Goal: Transaction & Acquisition: Purchase product/service

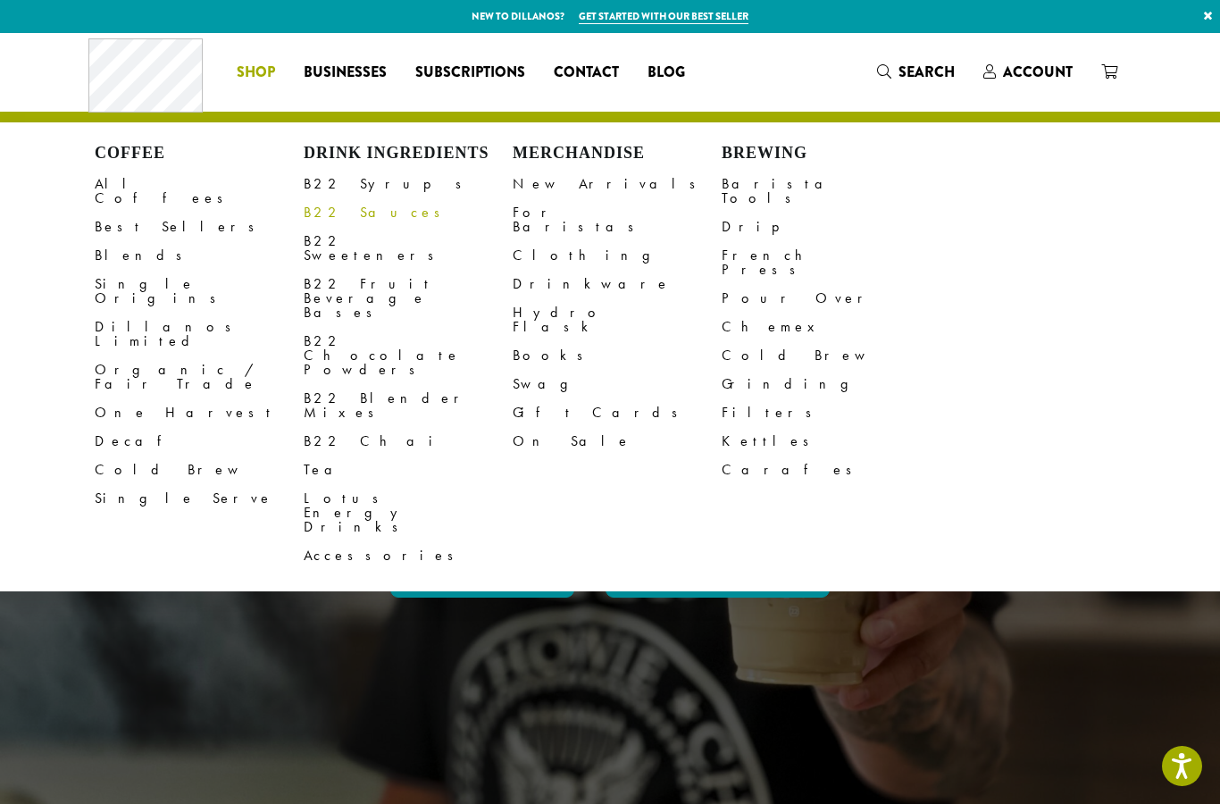
click at [356, 220] on link "B22 Sauces" at bounding box center [408, 212] width 209 height 29
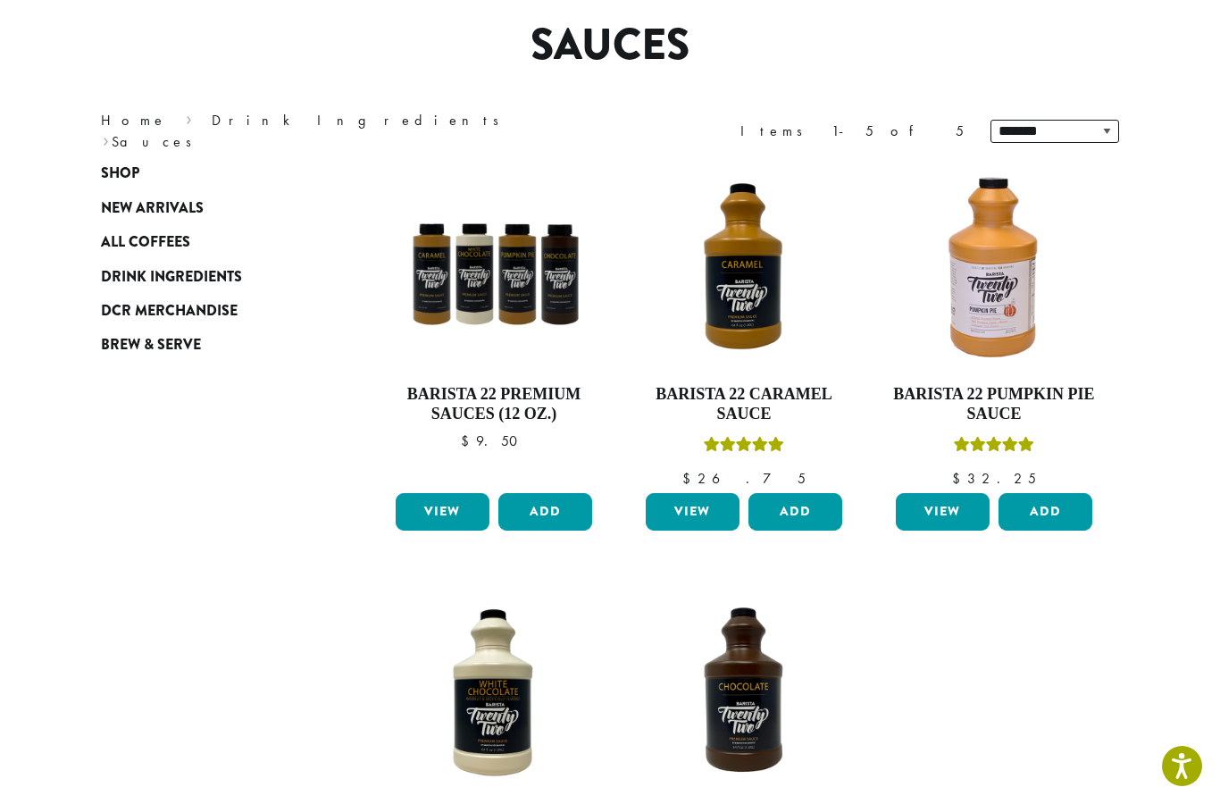
scroll to position [147, 0]
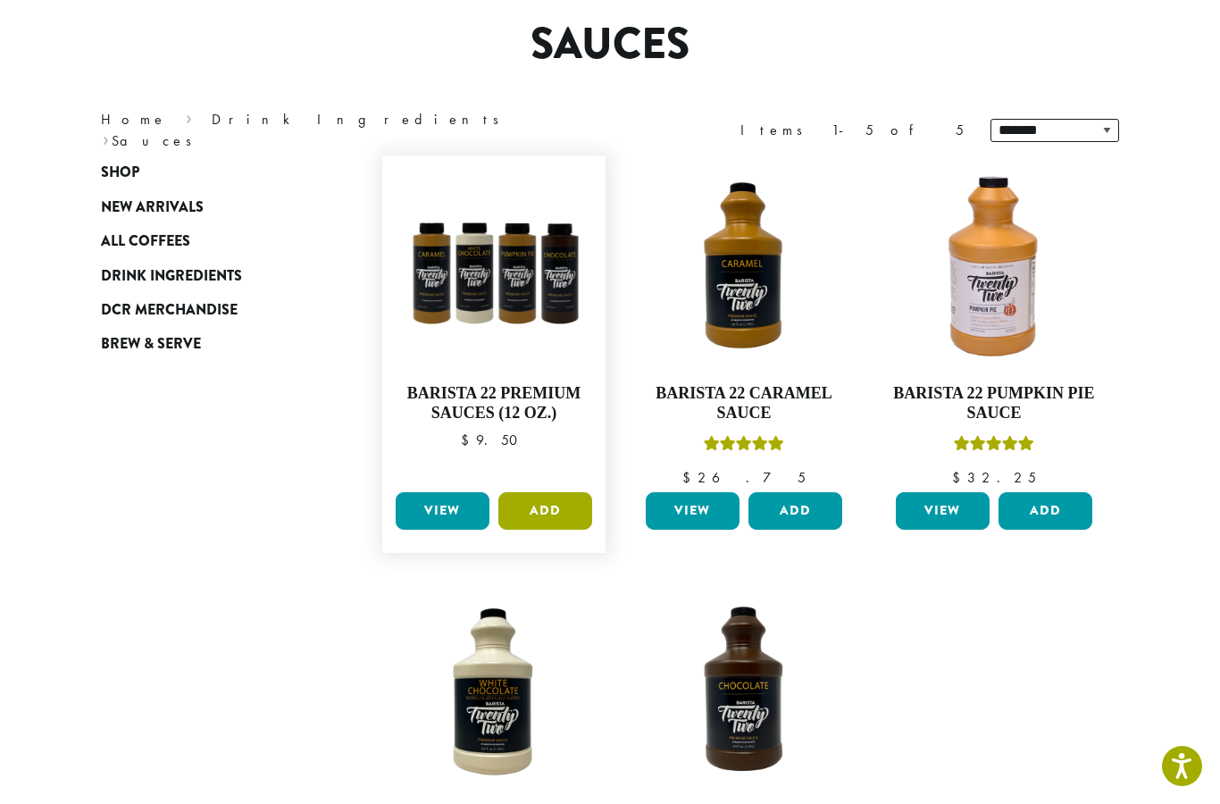
click at [565, 515] on button "Add" at bounding box center [546, 511] width 94 height 38
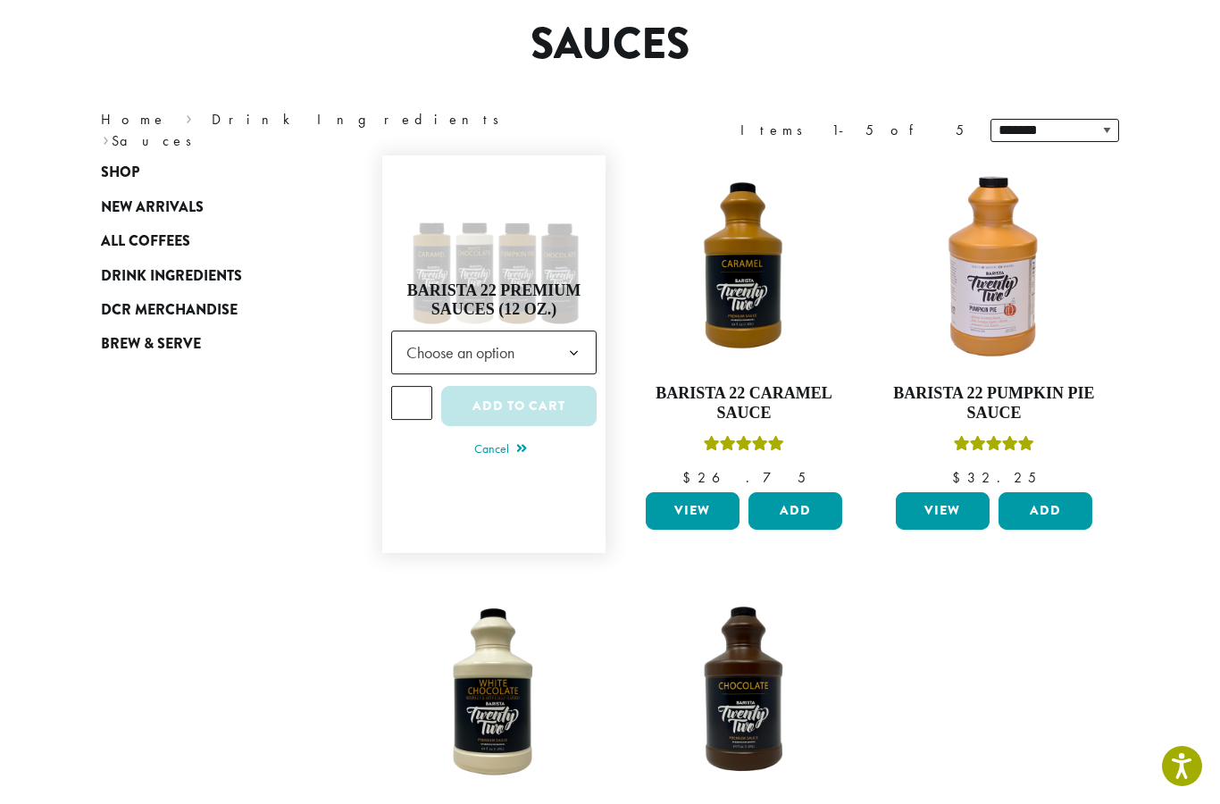
click at [579, 342] on b at bounding box center [574, 353] width 44 height 44
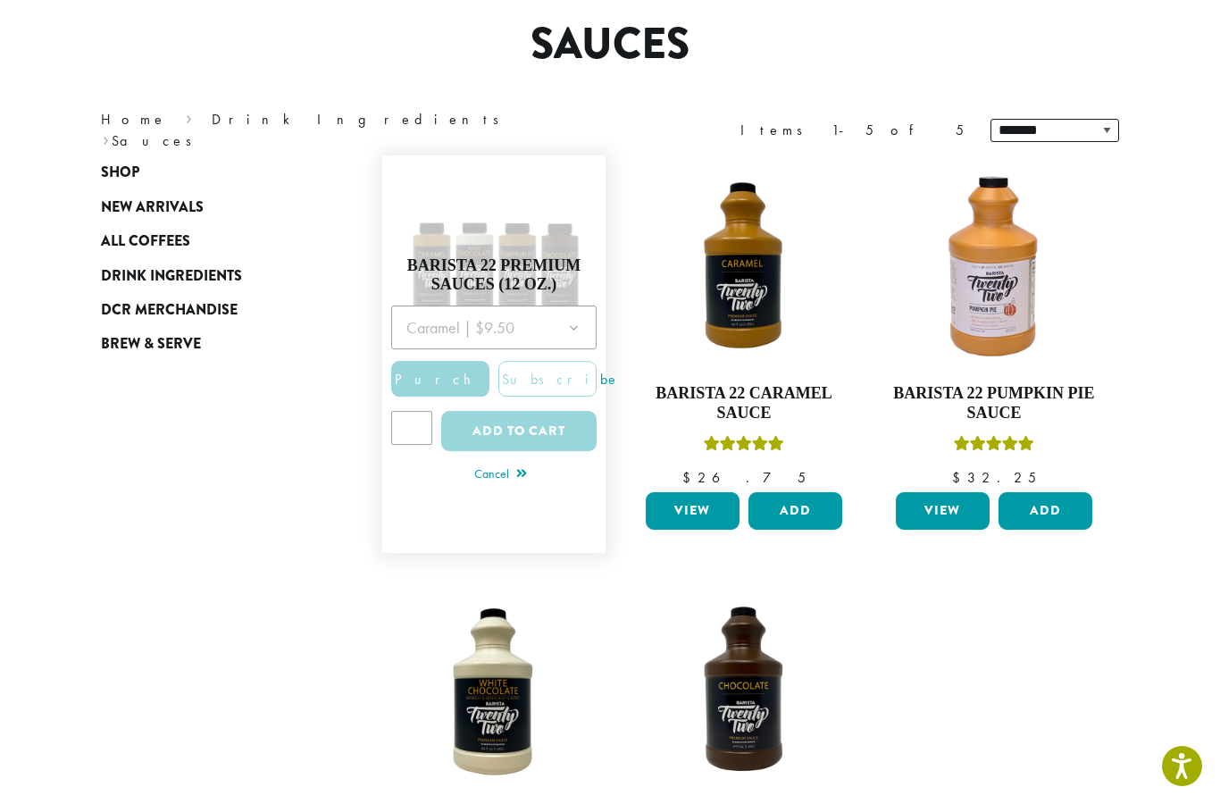
click at [570, 326] on div at bounding box center [493, 384] width 205 height 157
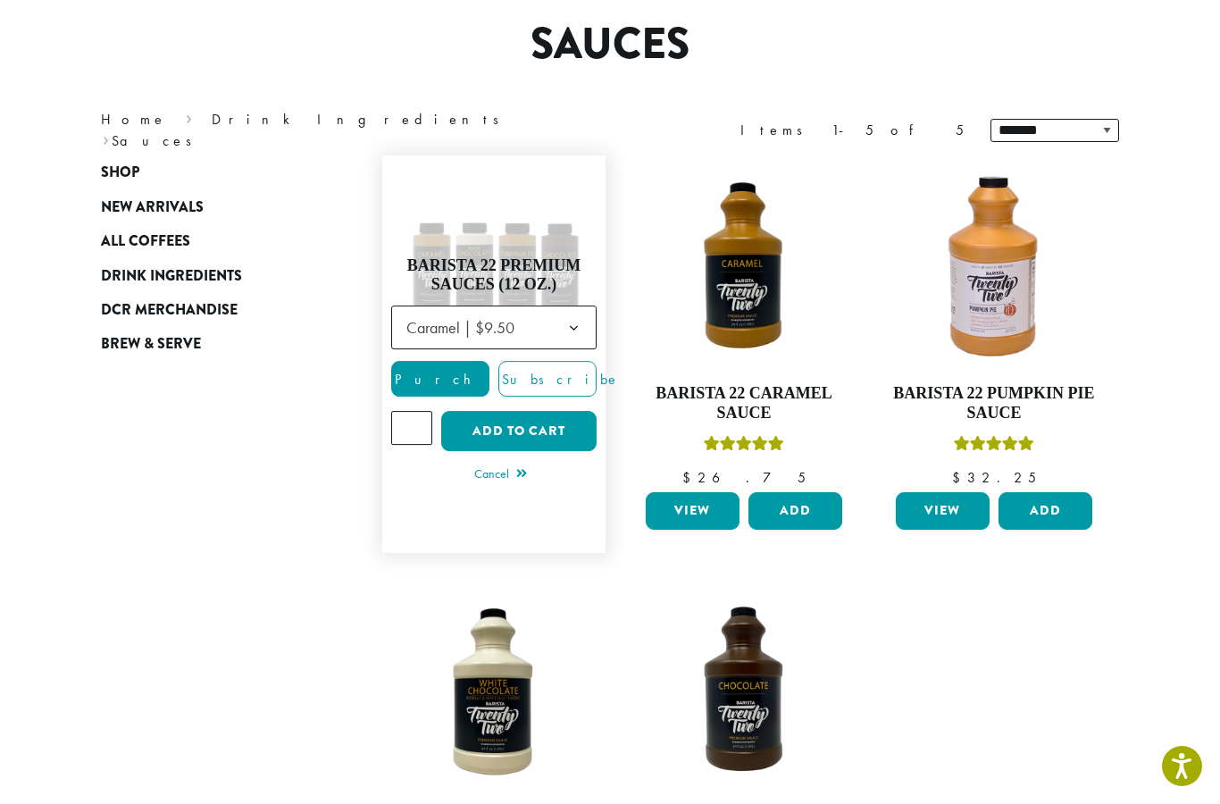
click at [579, 322] on b at bounding box center [574, 328] width 44 height 44
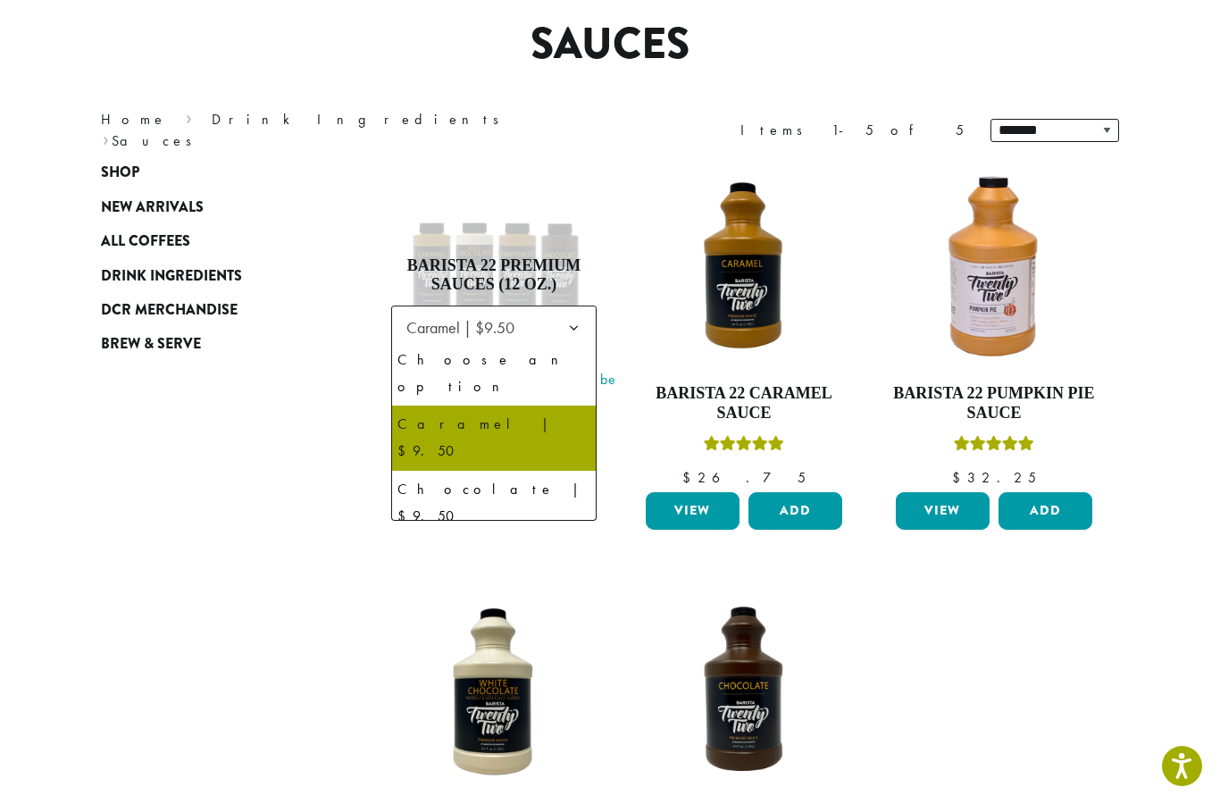
select select "**********"
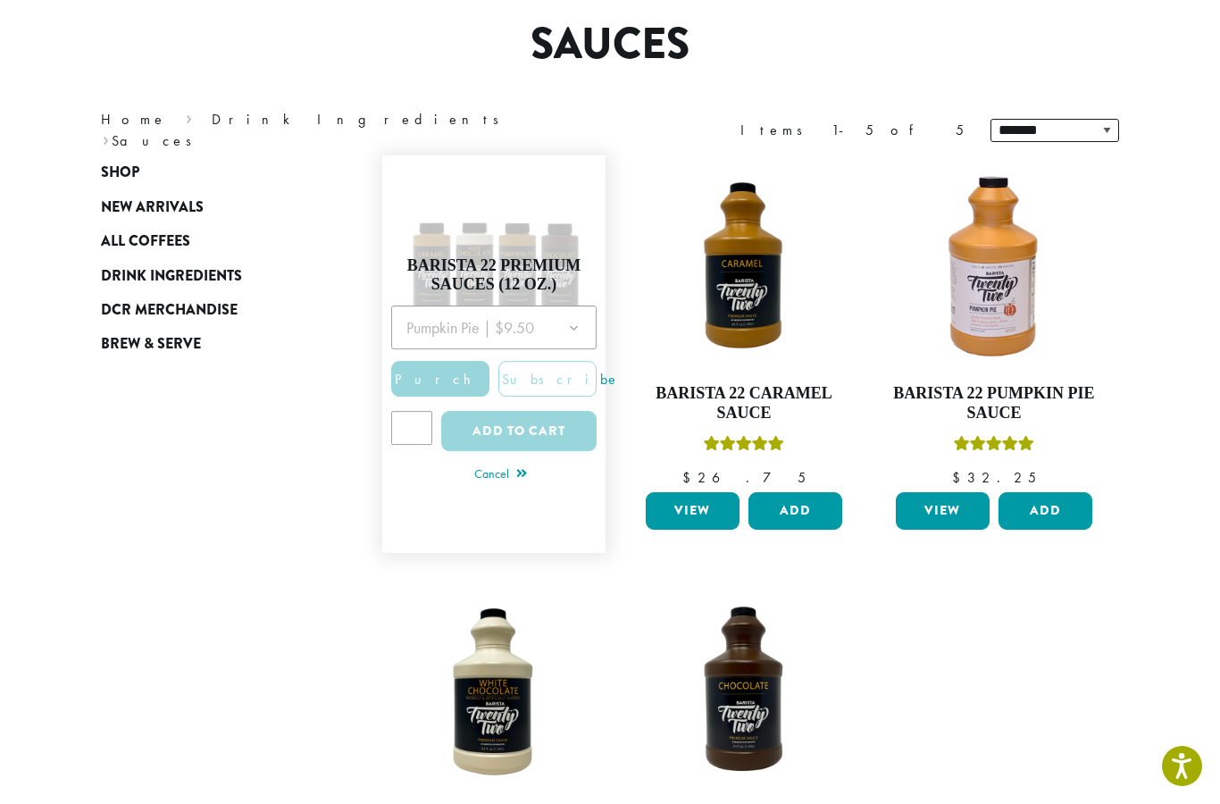
click at [556, 425] on div at bounding box center [493, 384] width 205 height 157
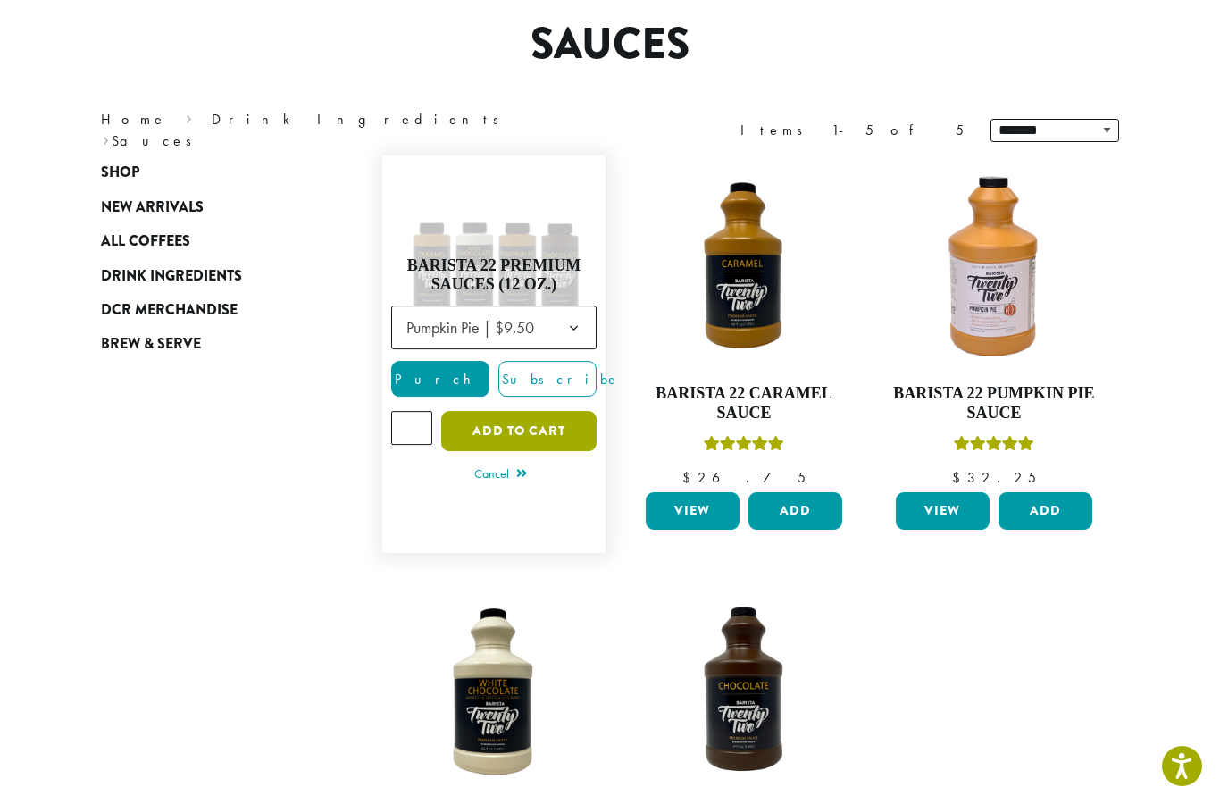
click at [555, 429] on button "Add to cart" at bounding box center [518, 431] width 155 height 40
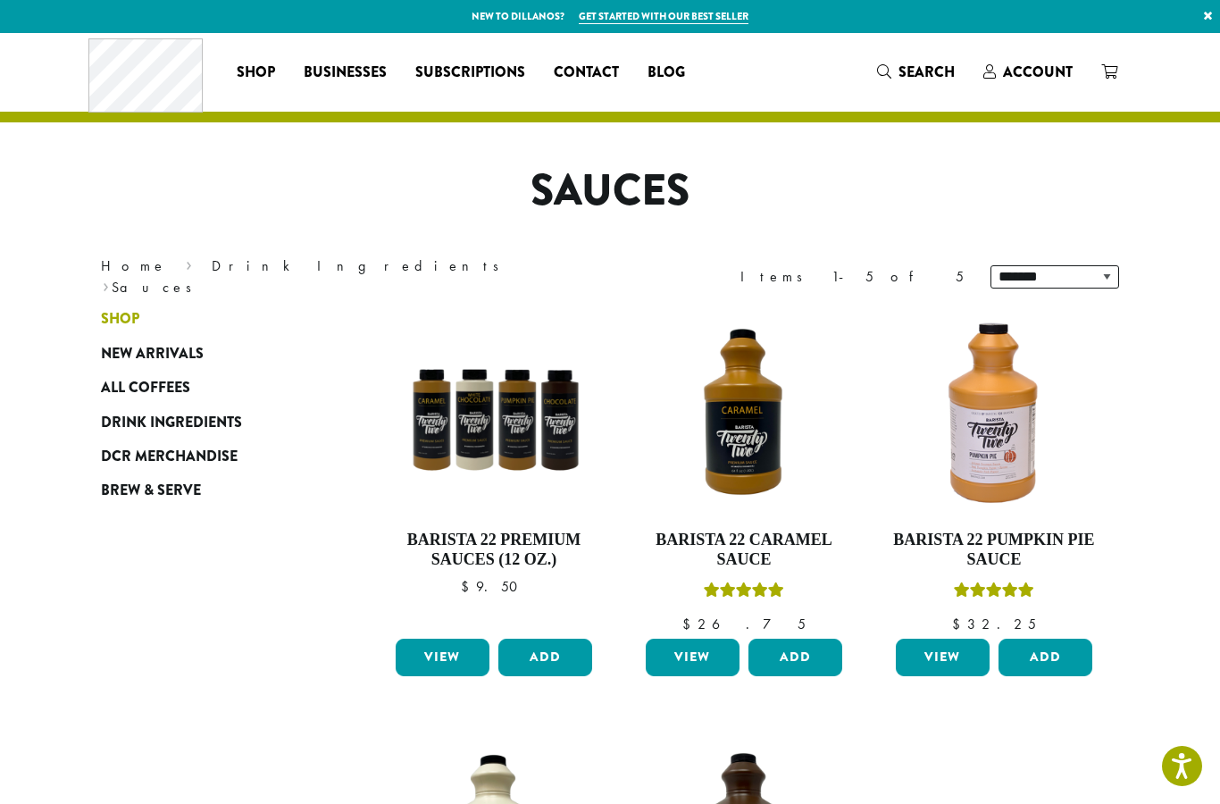
click at [148, 323] on link "Shop" at bounding box center [208, 319] width 214 height 34
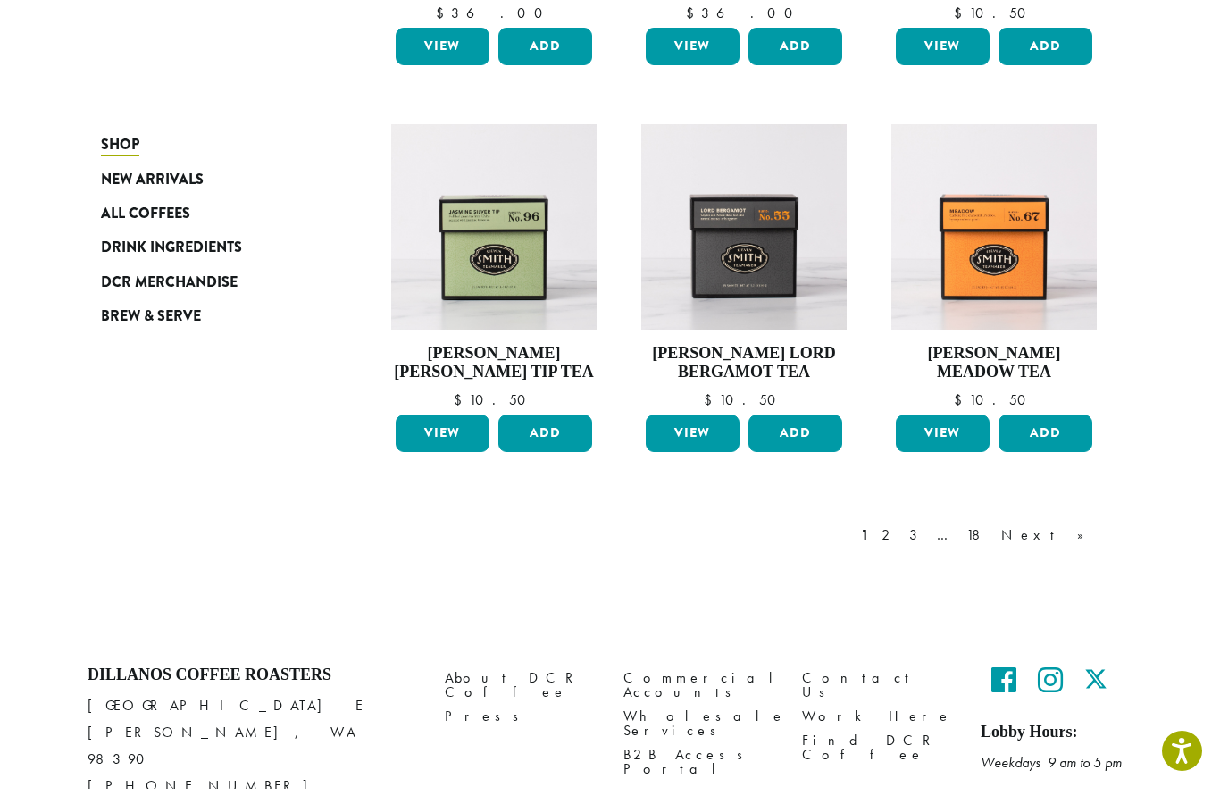
scroll to position [1404, 0]
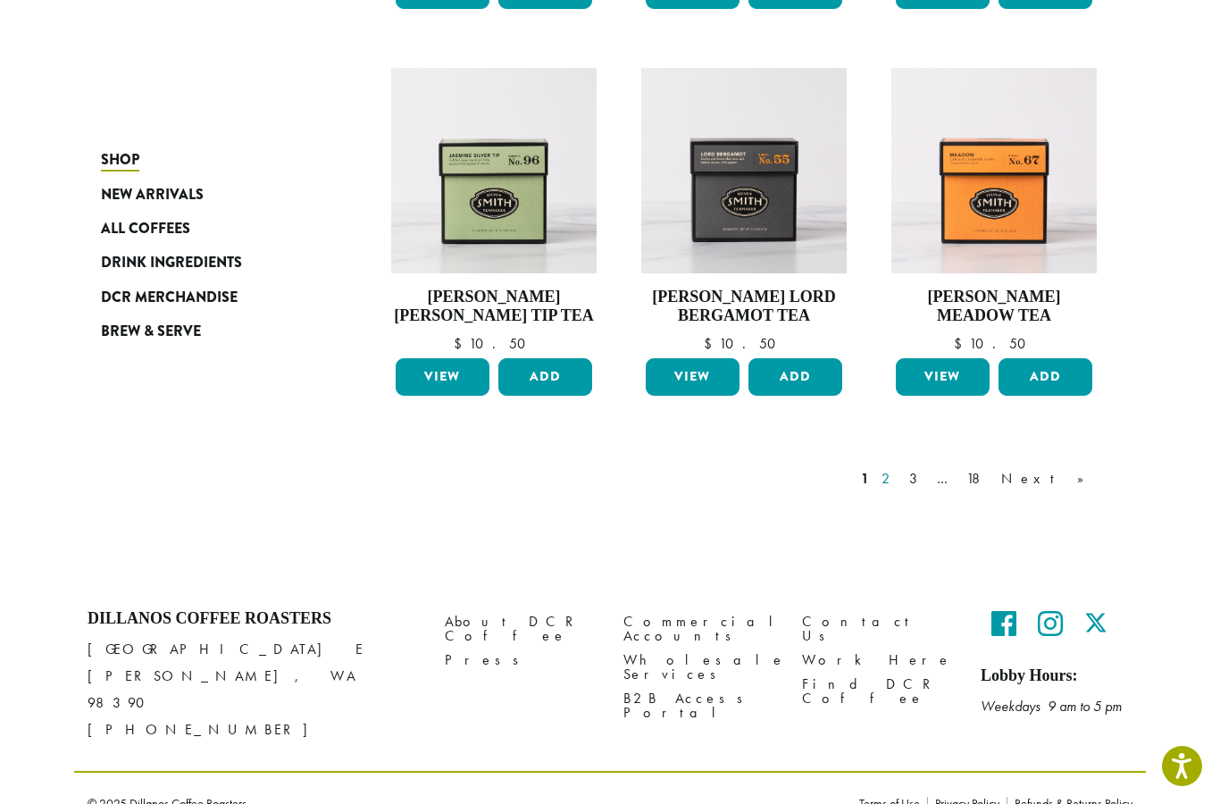
click at [901, 478] on link "2" at bounding box center [889, 478] width 22 height 21
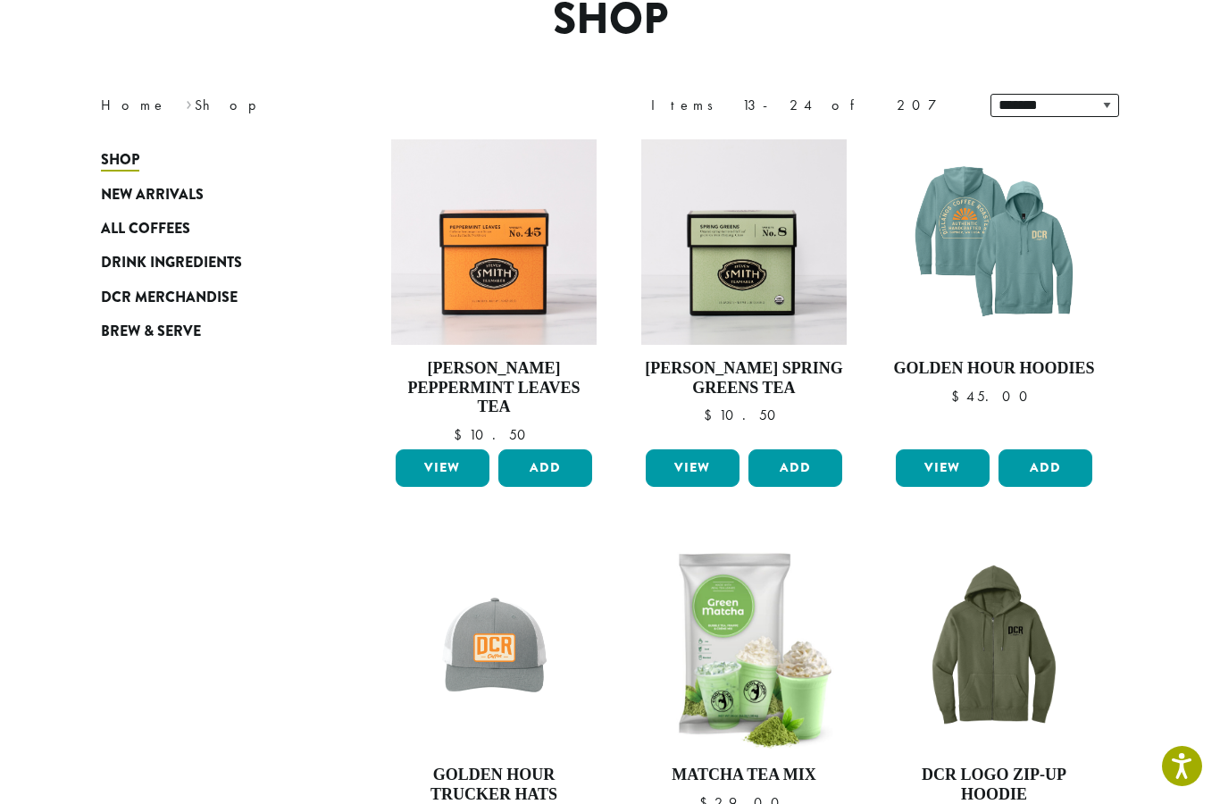
scroll to position [109, 0]
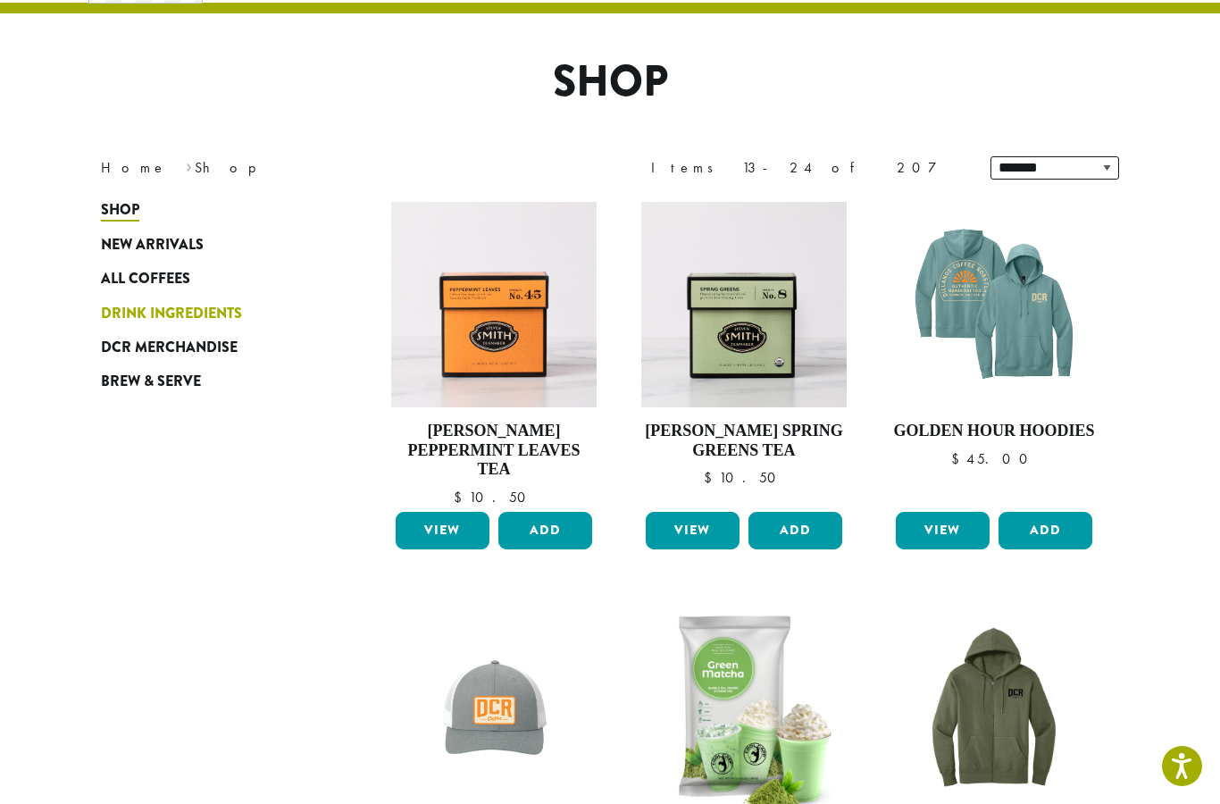
click at [222, 314] on span "Drink Ingredients" at bounding box center [171, 314] width 141 height 22
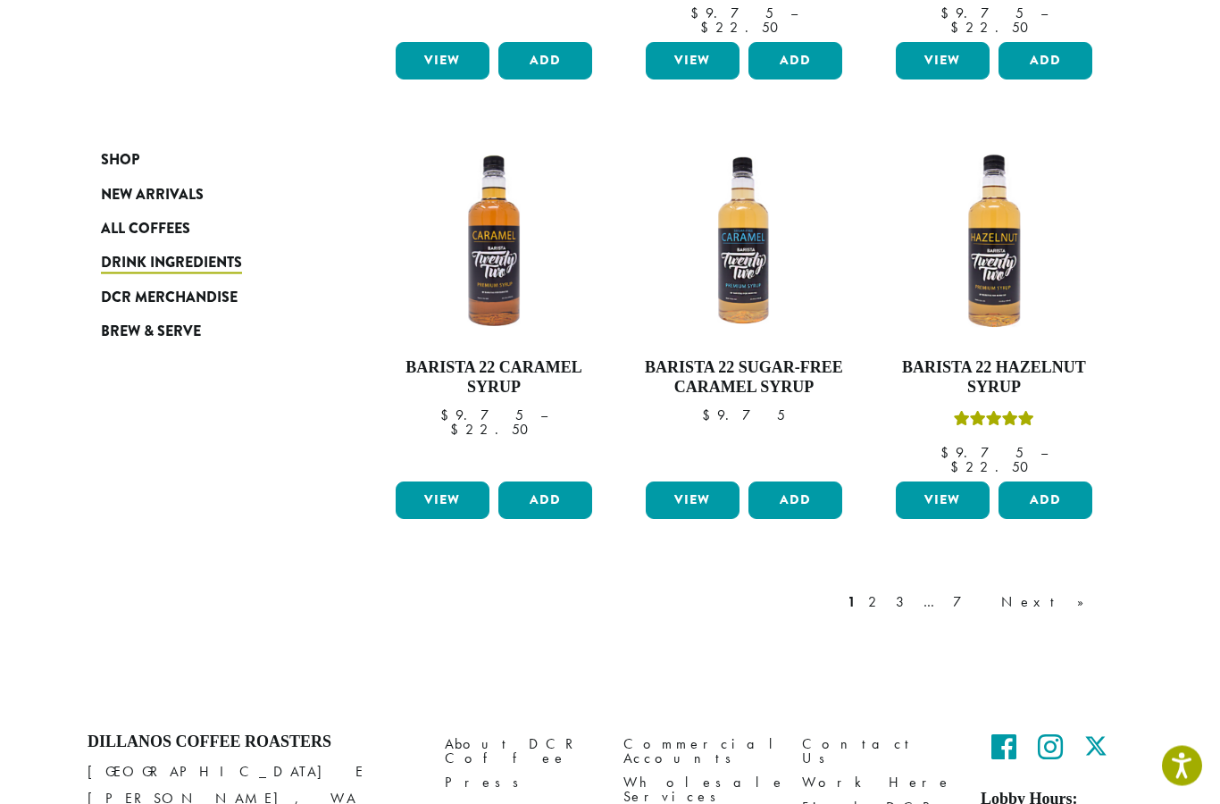
scroll to position [1408, 0]
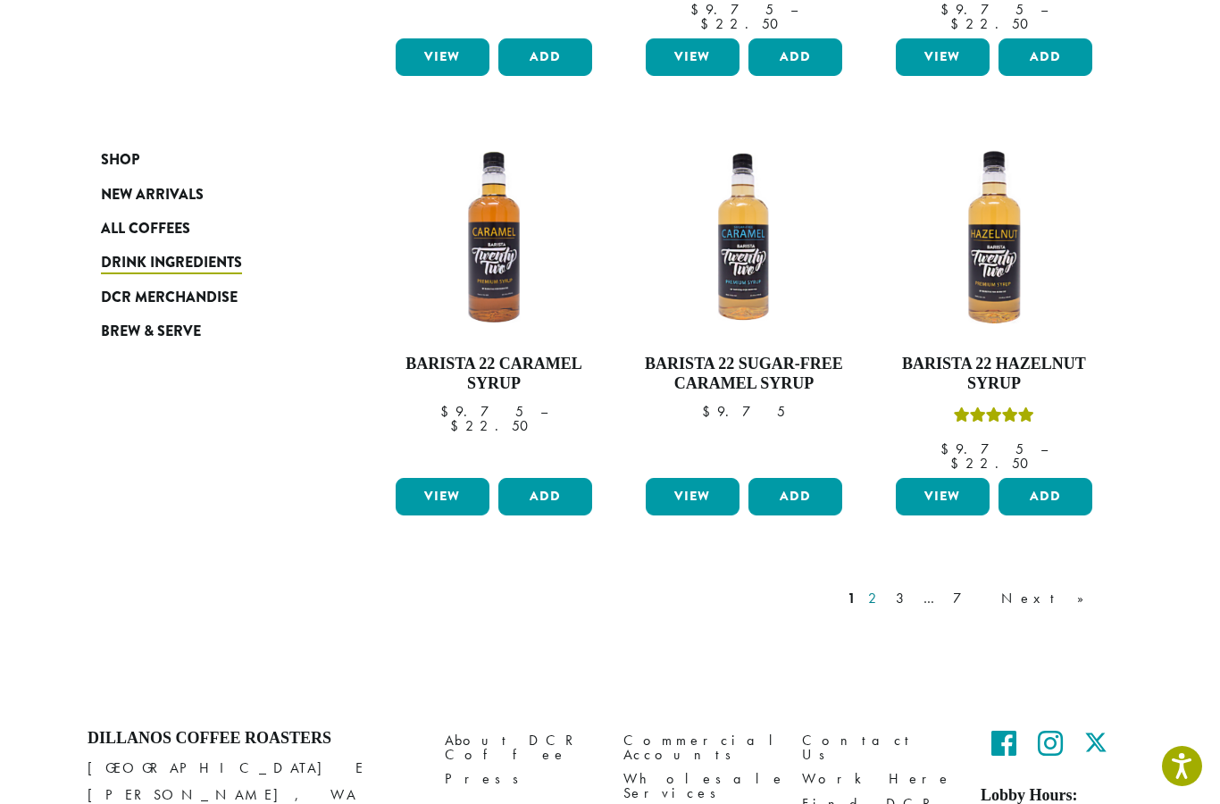
click at [887, 588] on link "2" at bounding box center [876, 598] width 22 height 21
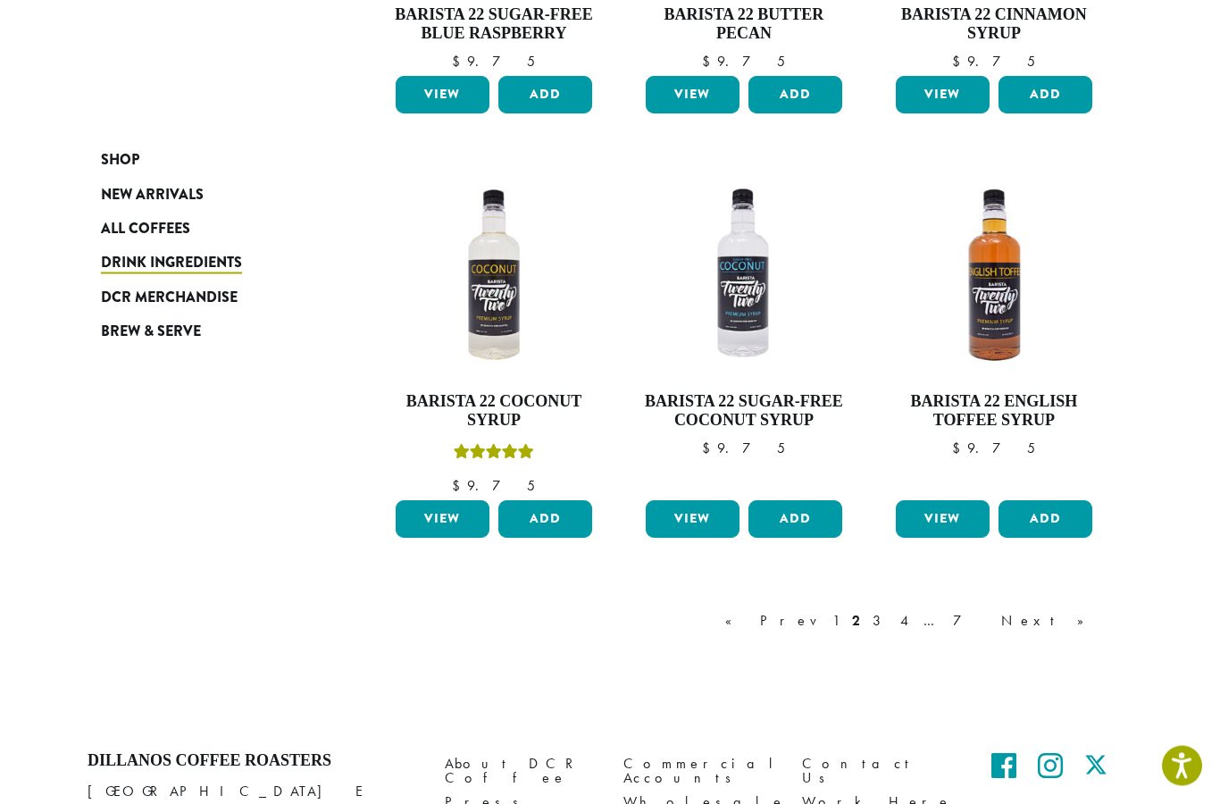
scroll to position [1376, 0]
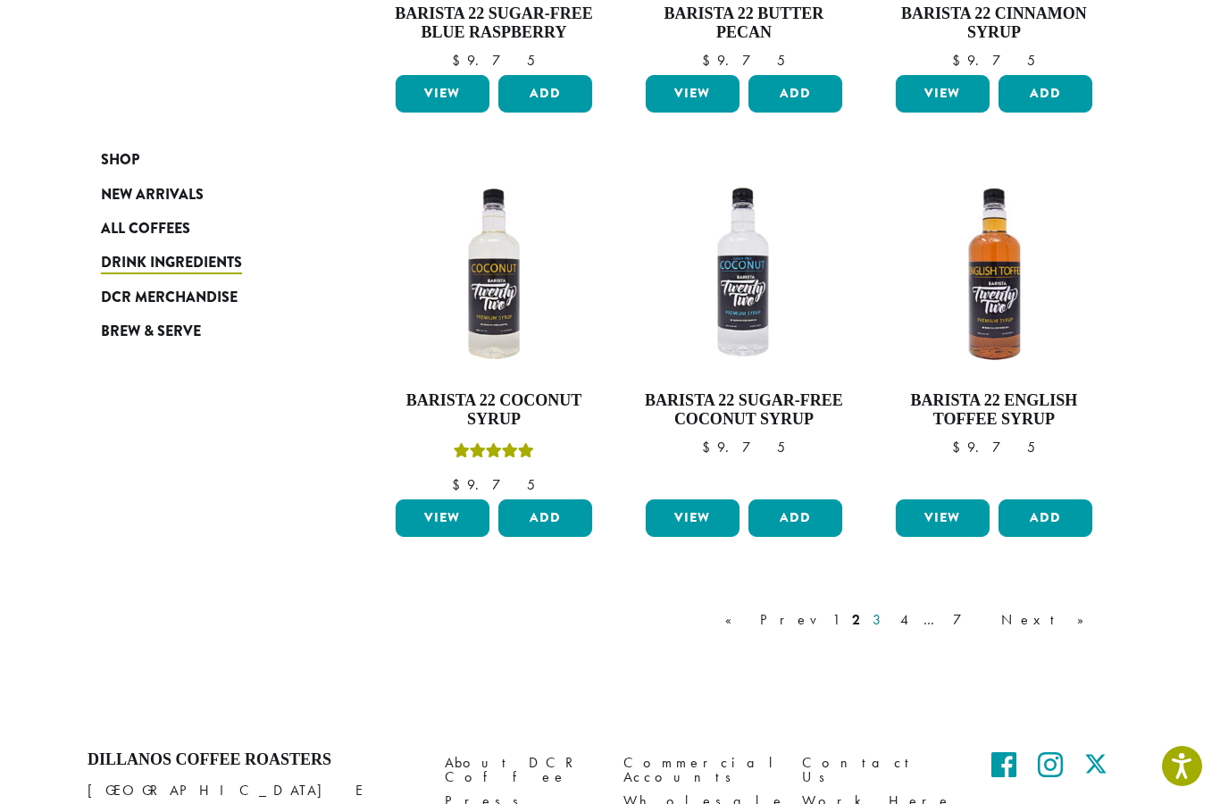
click at [892, 619] on link "3" at bounding box center [880, 619] width 22 height 21
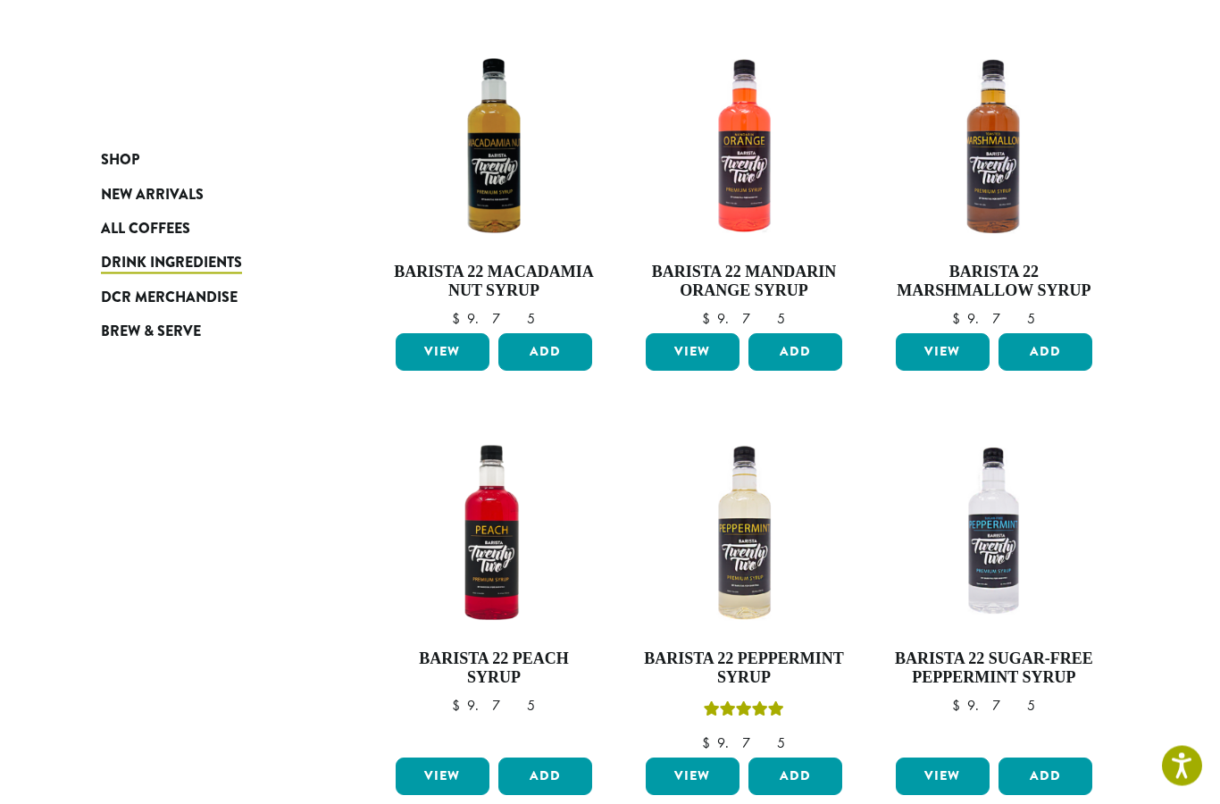
scroll to position [1081, 0]
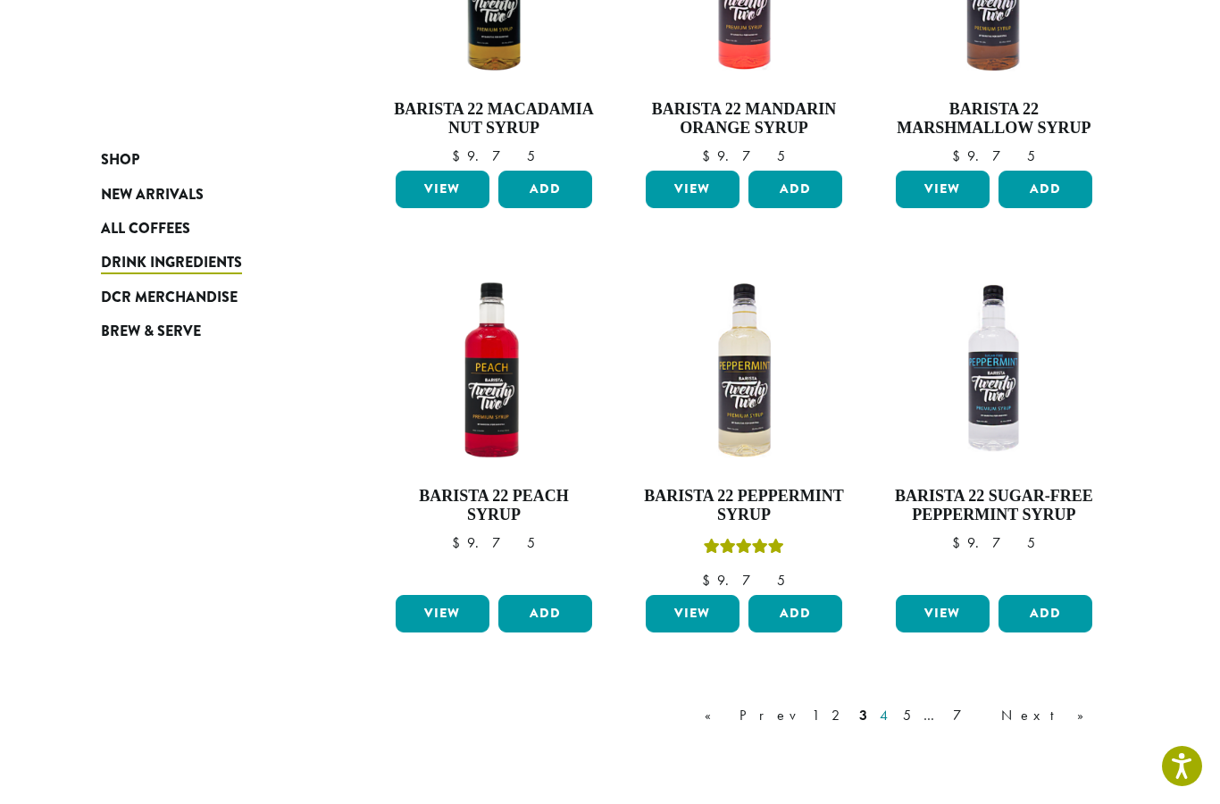
click at [894, 718] on link "4" at bounding box center [885, 715] width 18 height 21
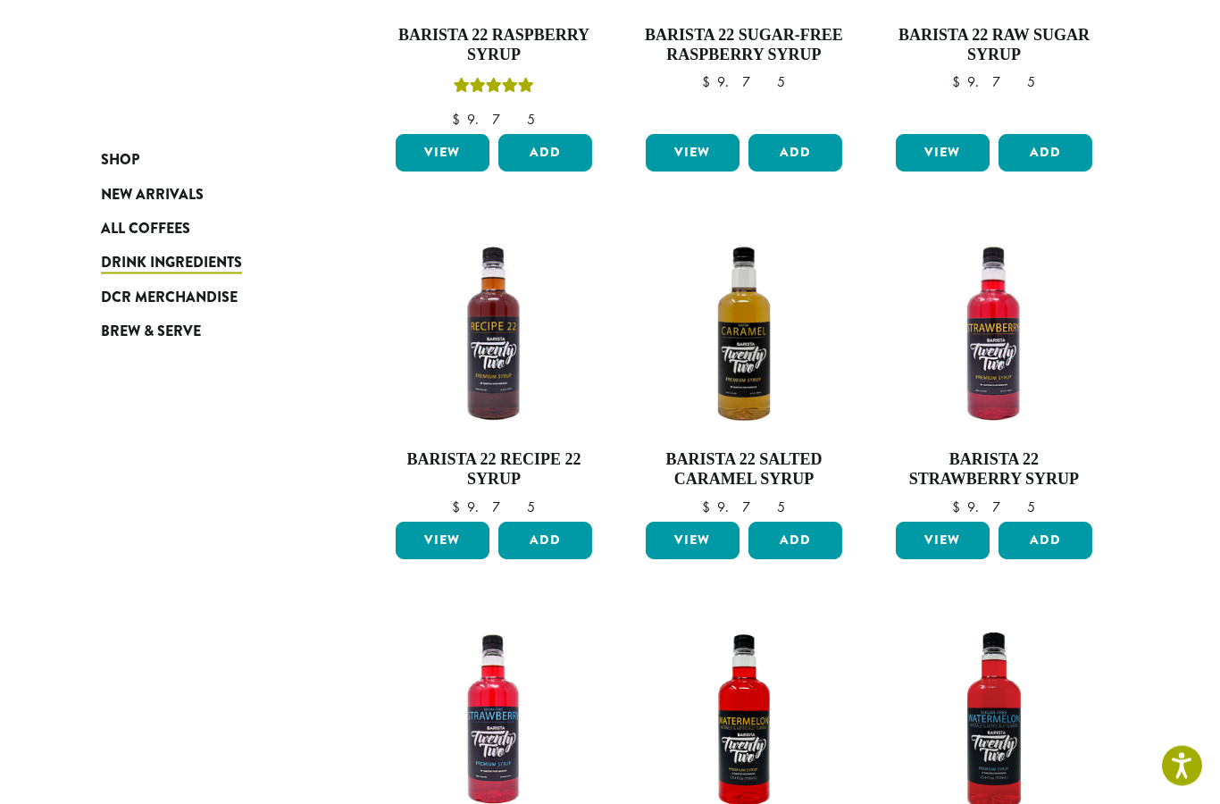
scroll to position [510, 0]
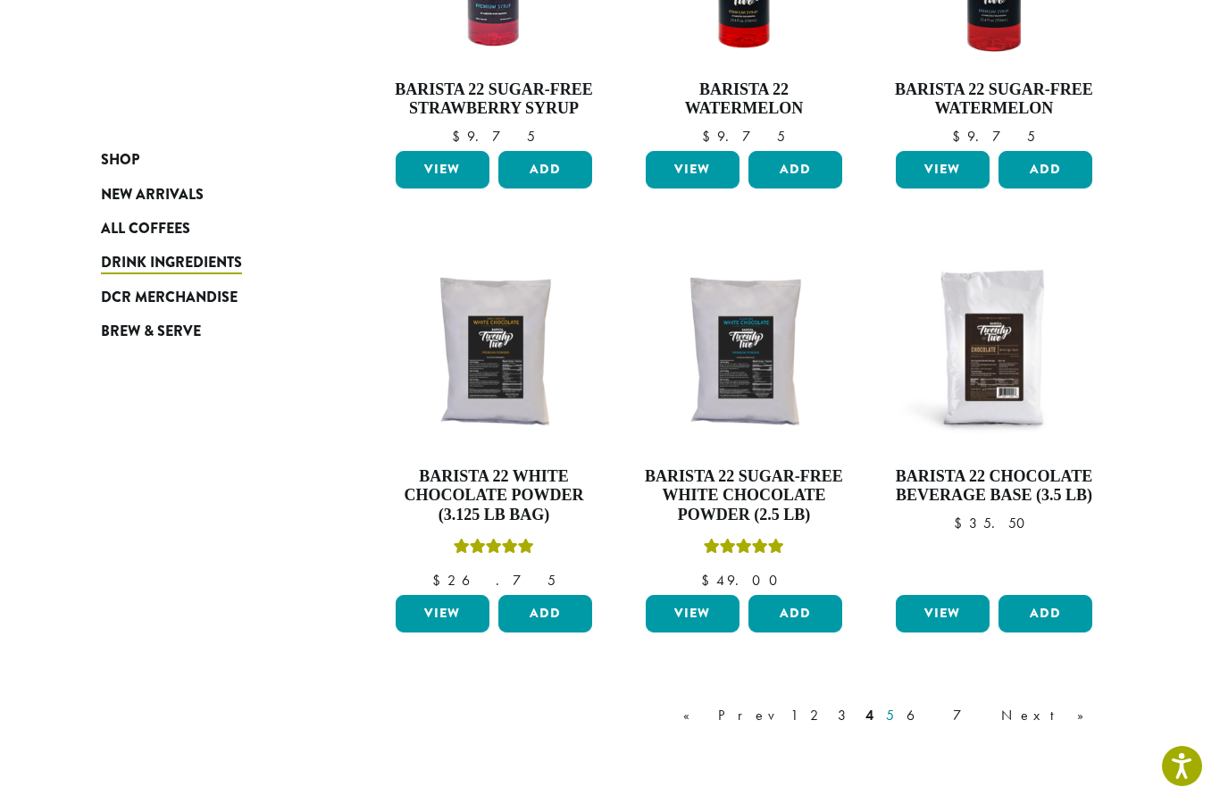
click at [898, 716] on link "5" at bounding box center [890, 715] width 15 height 21
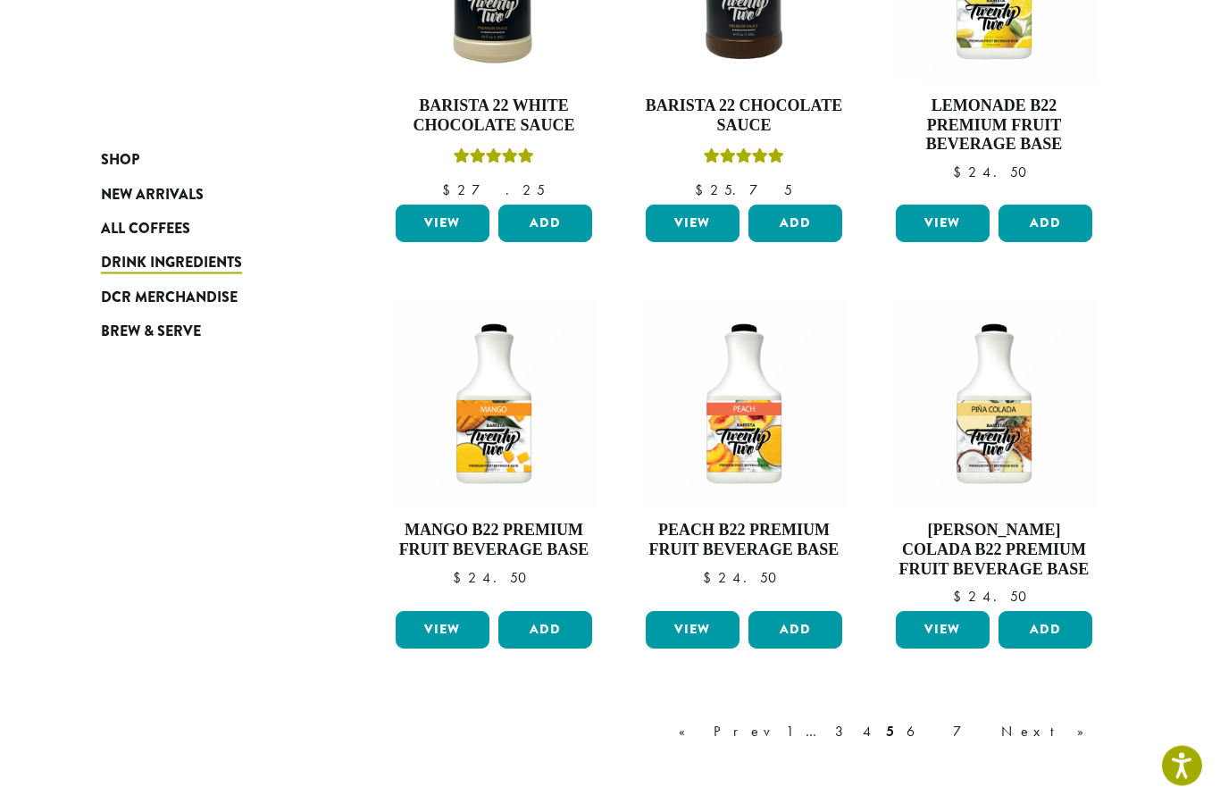
scroll to position [1319, 0]
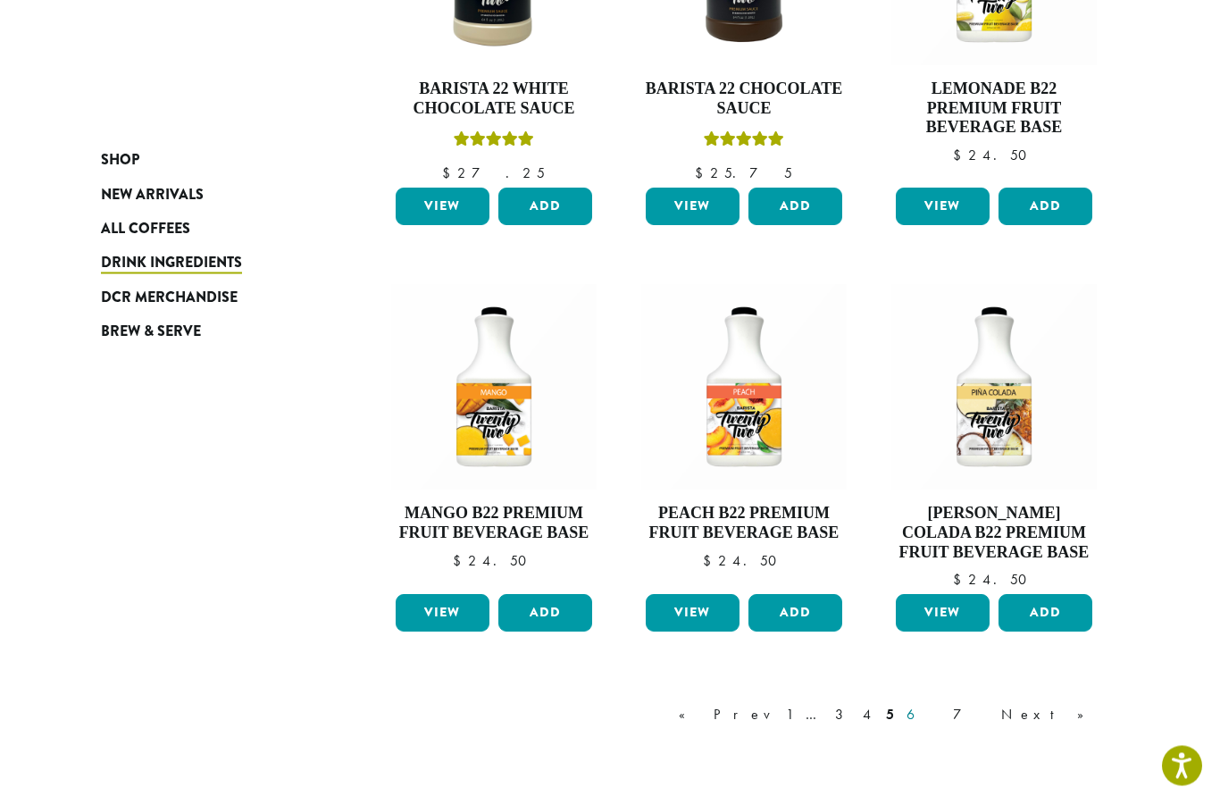
click at [944, 716] on link "6" at bounding box center [923, 715] width 41 height 21
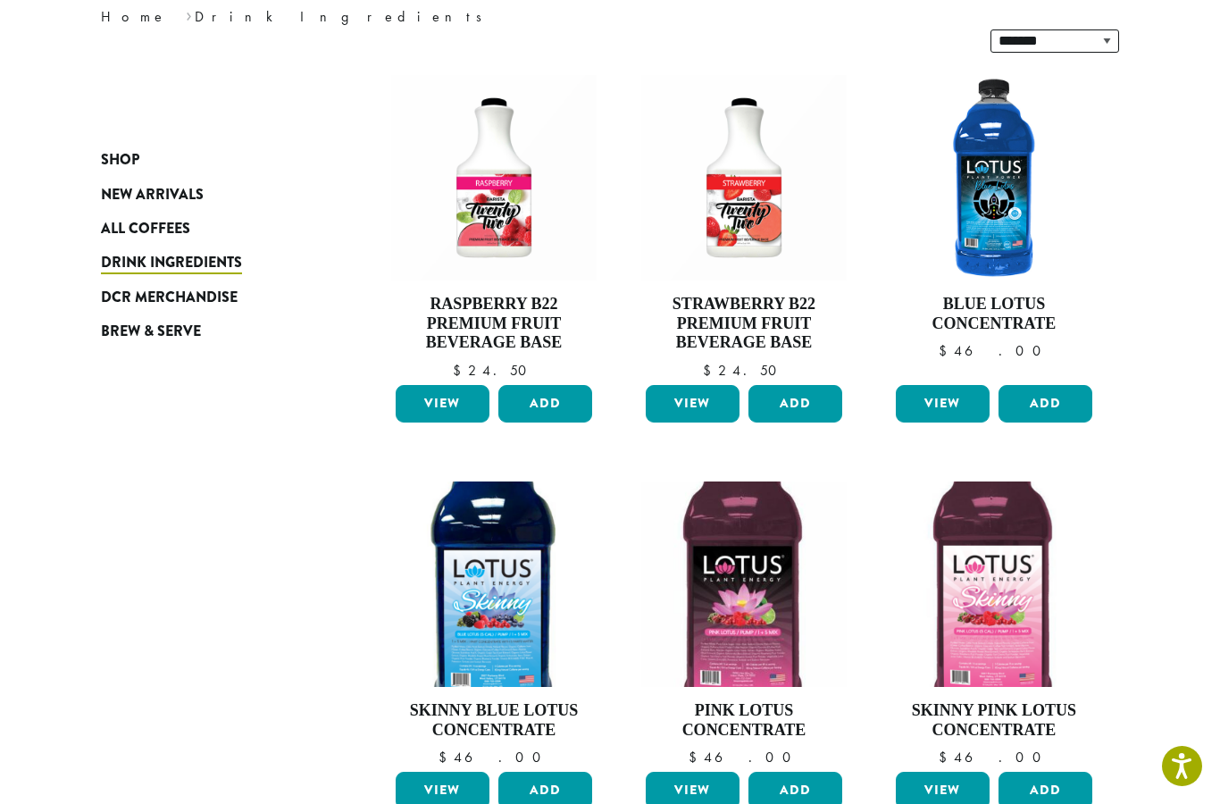
scroll to position [283, 0]
